Goal: Obtain resource: Download file/media

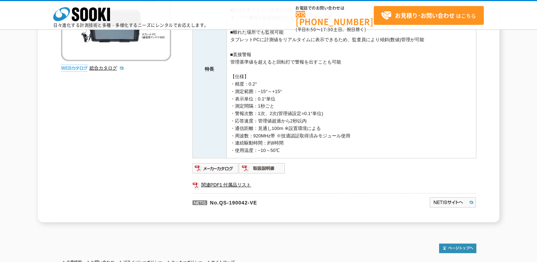
scroll to position [165, 0]
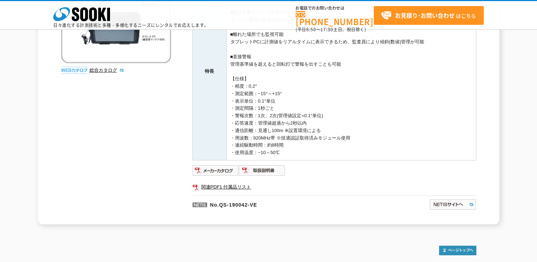
scroll to position [154, 0]
click at [230, 169] on img at bounding box center [215, 169] width 46 height 11
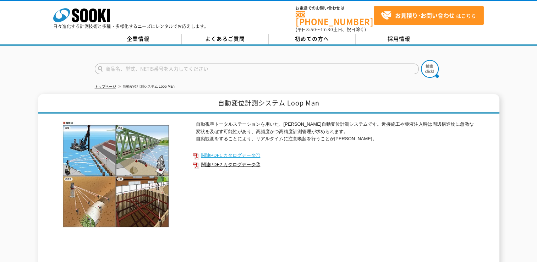
click at [244, 151] on link "関連PDF1 カタログデータ①" at bounding box center [334, 155] width 284 height 9
click at [235, 160] on link "関連PDF2 カタログデータ②" at bounding box center [334, 164] width 284 height 9
